Goal: Find specific page/section: Find specific page/section

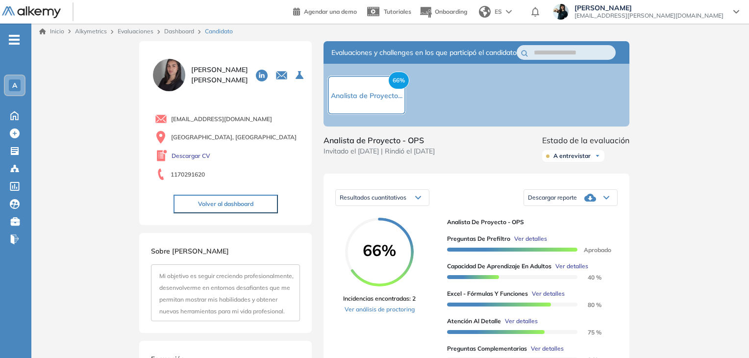
click at [174, 32] on link "Dashboard" at bounding box center [179, 30] width 30 height 7
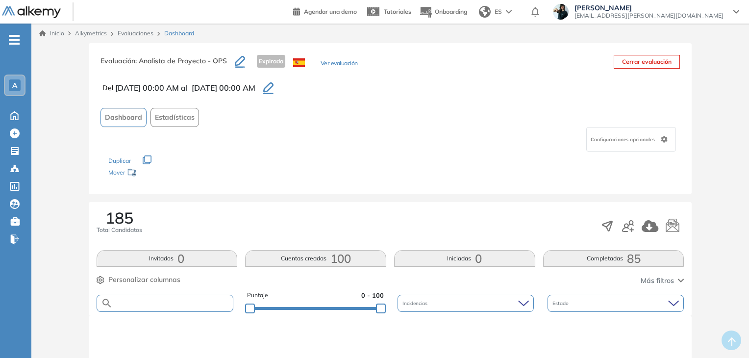
click at [129, 304] on input "text" at bounding box center [173, 303] width 121 height 7
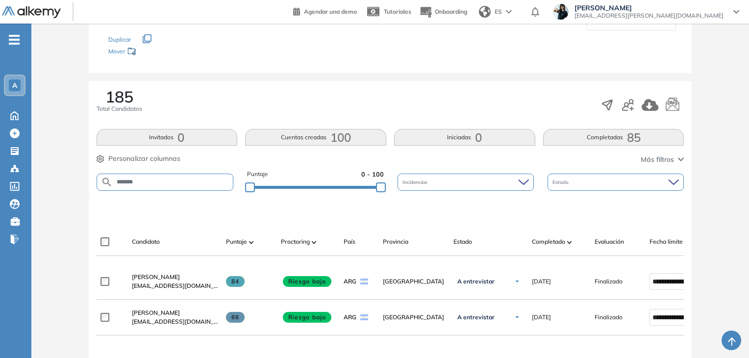
scroll to position [147, 0]
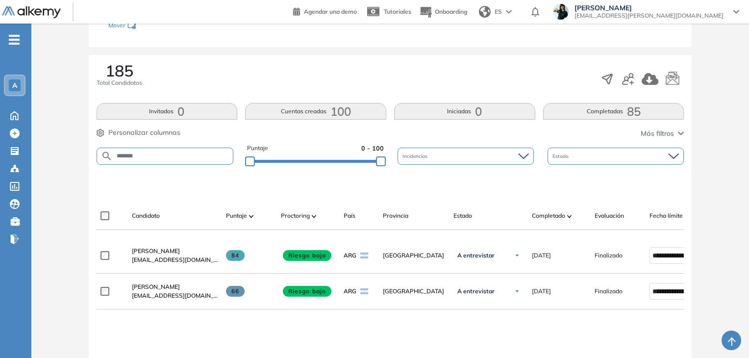
type input "*******"
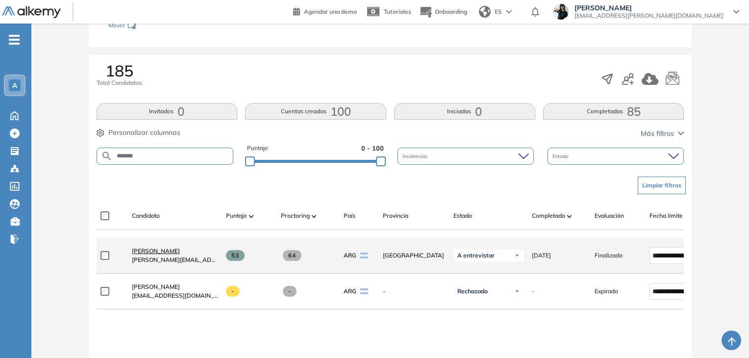
click at [162, 255] on span "[PERSON_NAME]" at bounding box center [156, 250] width 48 height 7
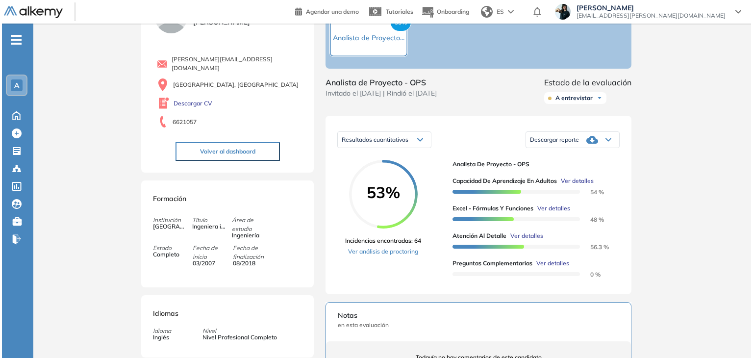
scroll to position [48, 0]
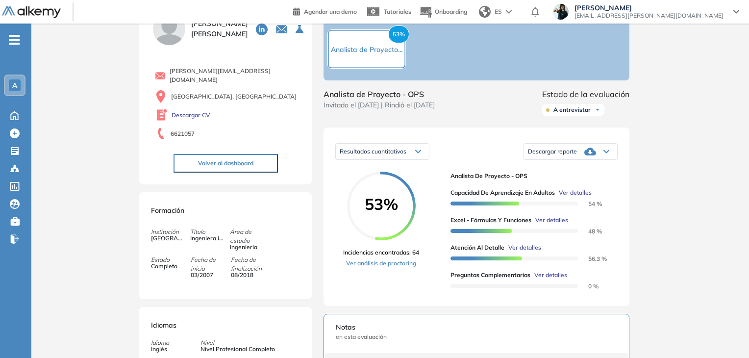
click at [573, 197] on span "Ver detalles" at bounding box center [575, 192] width 33 height 9
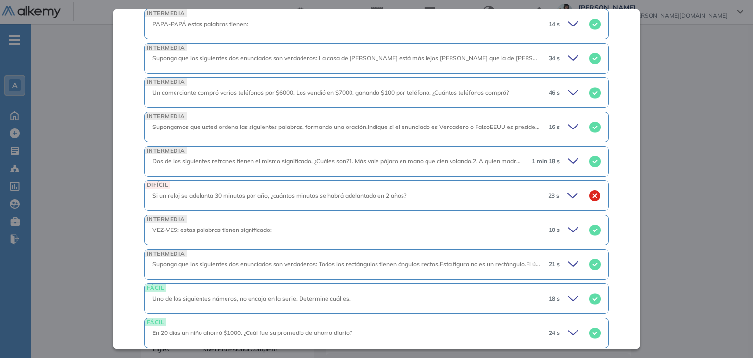
scroll to position [1177, 0]
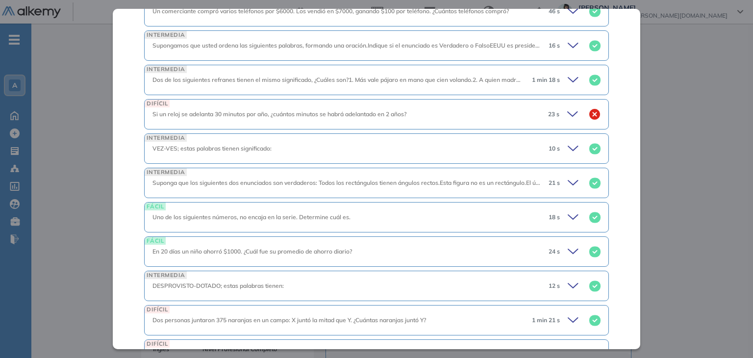
click at [568, 112] on icon at bounding box center [573, 114] width 10 height 4
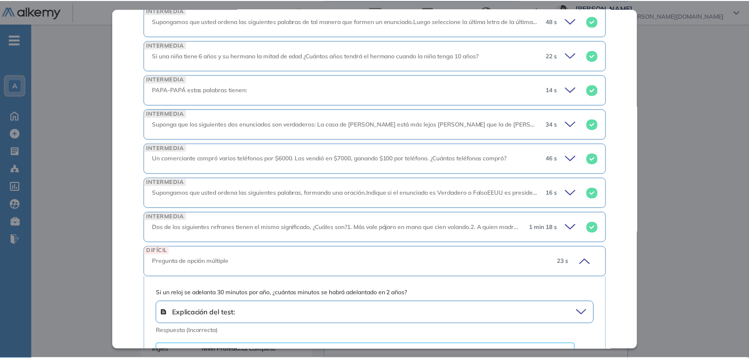
scroll to position [785, 0]
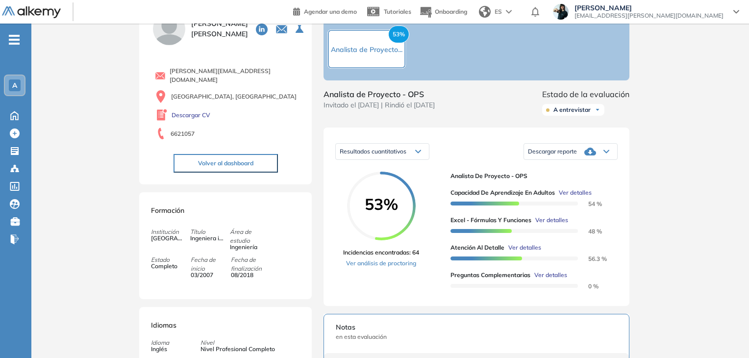
click at [687, 80] on div "Inicio Alkymetrics Evaluaciones Dashboard Candidato Capacidad de Aprendizaje en…" at bounding box center [390, 309] width 718 height 668
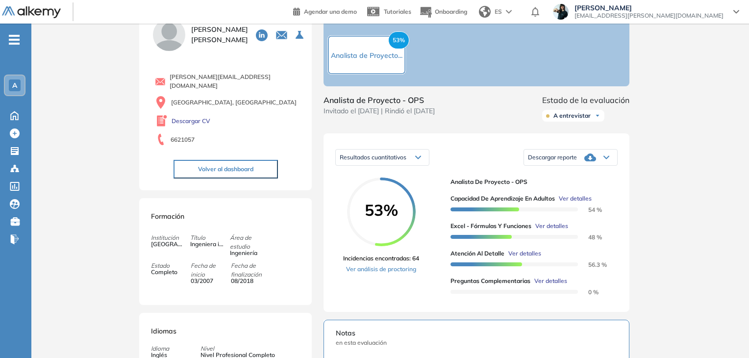
scroll to position [0, 0]
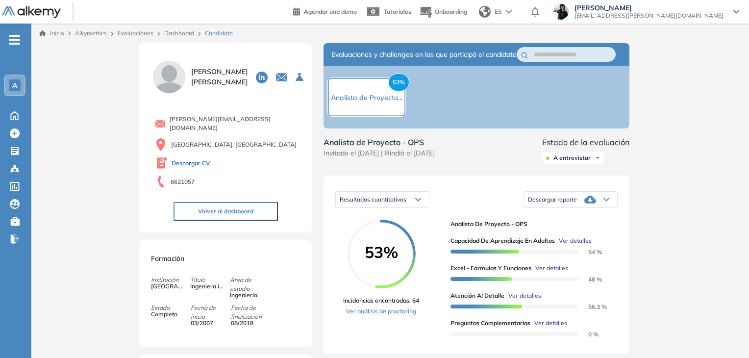
click at [186, 159] on link "Descargar CV" at bounding box center [191, 163] width 39 height 9
click at [185, 31] on link "Dashboard" at bounding box center [179, 32] width 30 height 7
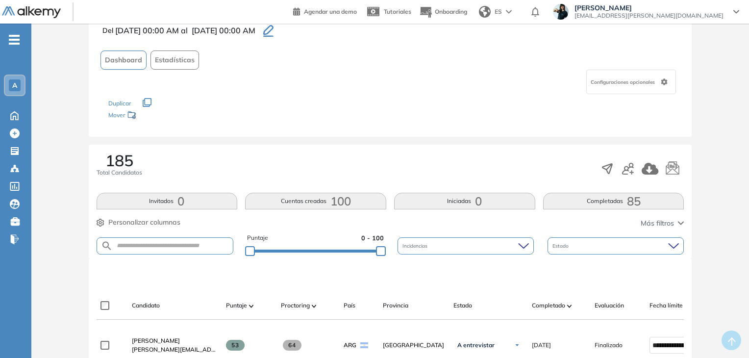
scroll to position [147, 0]
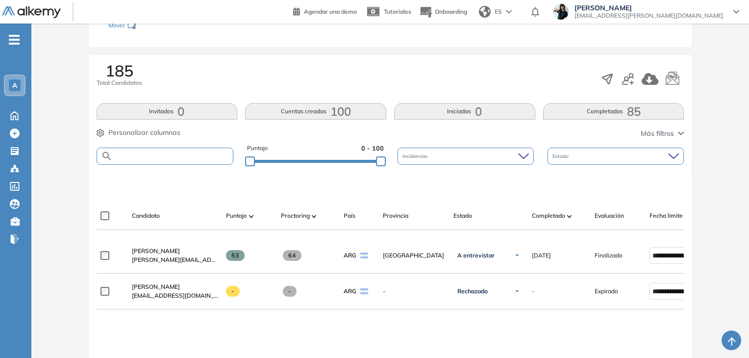
click at [125, 157] on input "text" at bounding box center [173, 156] width 121 height 7
type input "*"
type input "*****"
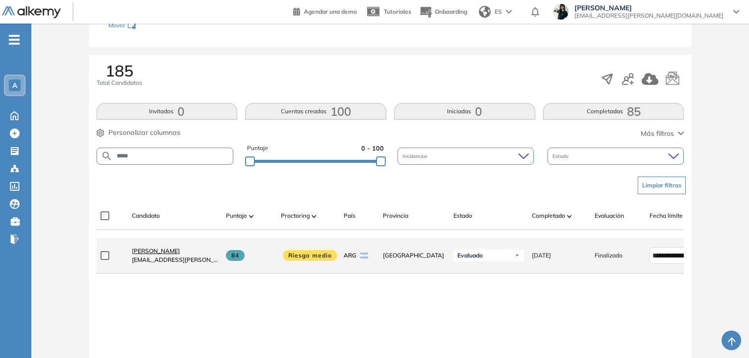
click at [164, 254] on span "[PERSON_NAME]" at bounding box center [156, 250] width 48 height 7
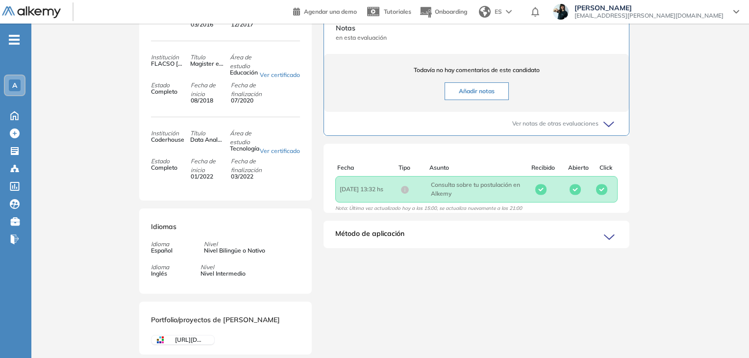
scroll to position [388, 0]
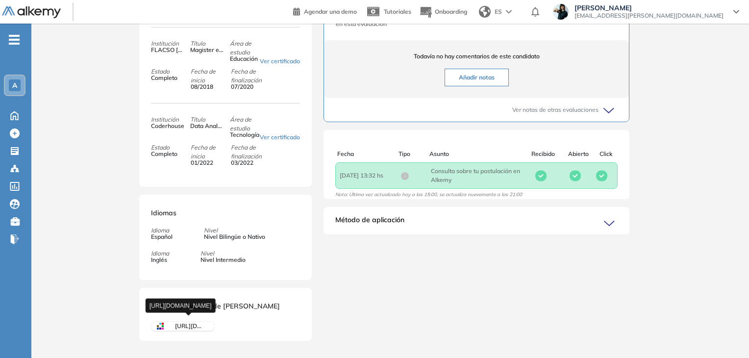
click at [185, 322] on span "[URL][DOMAIN_NAME]" at bounding box center [188, 326] width 27 height 9
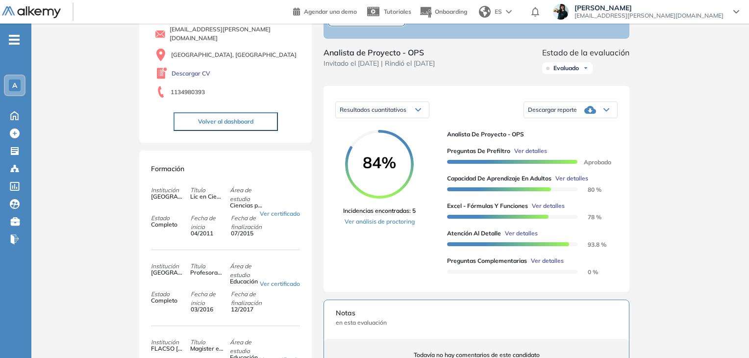
scroll to position [0, 0]
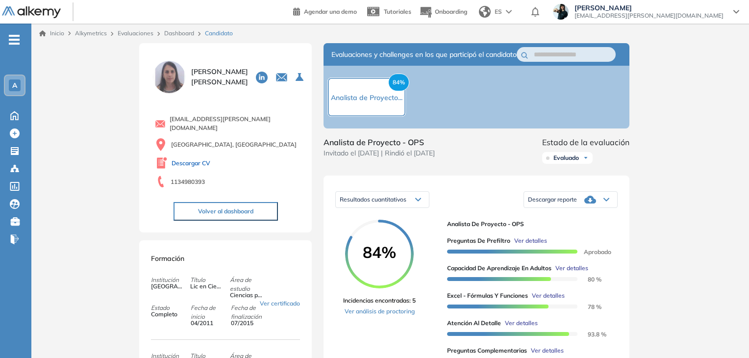
click at [190, 159] on link "Descargar CV" at bounding box center [191, 163] width 39 height 9
